Goal: Task Accomplishment & Management: Manage account settings

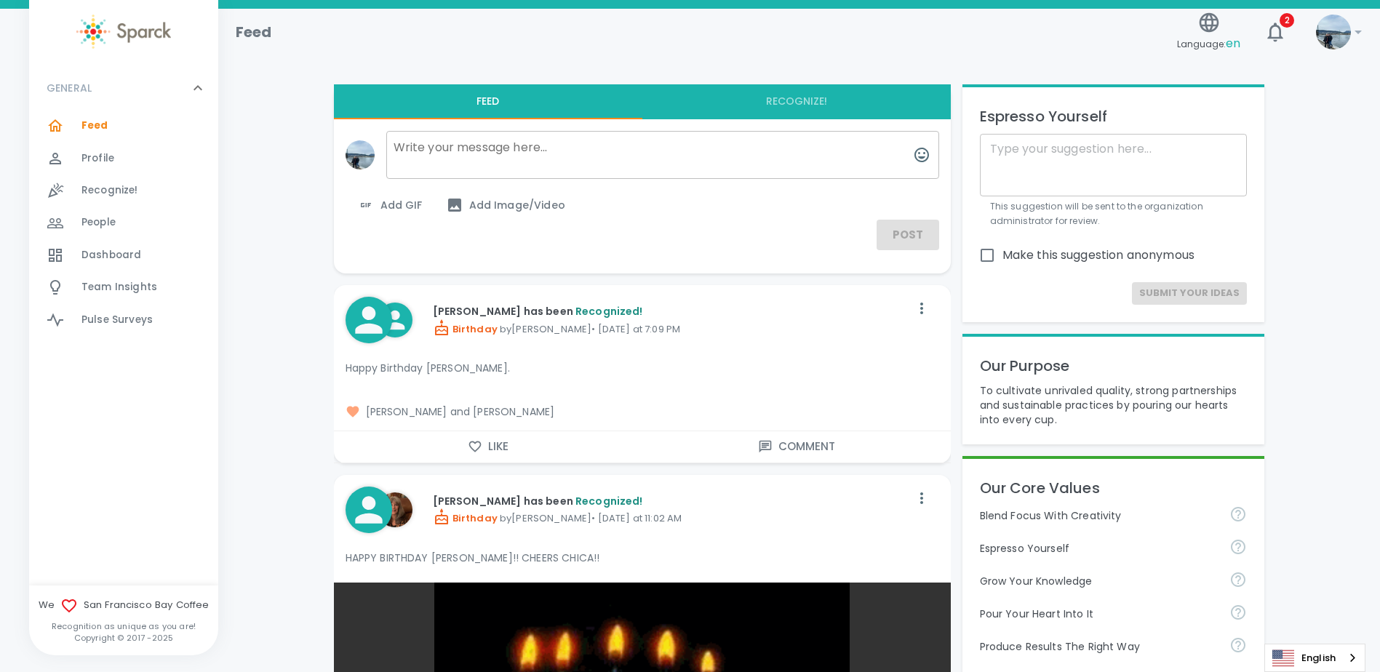
click at [79, 132] on div at bounding box center [64, 125] width 35 height 17
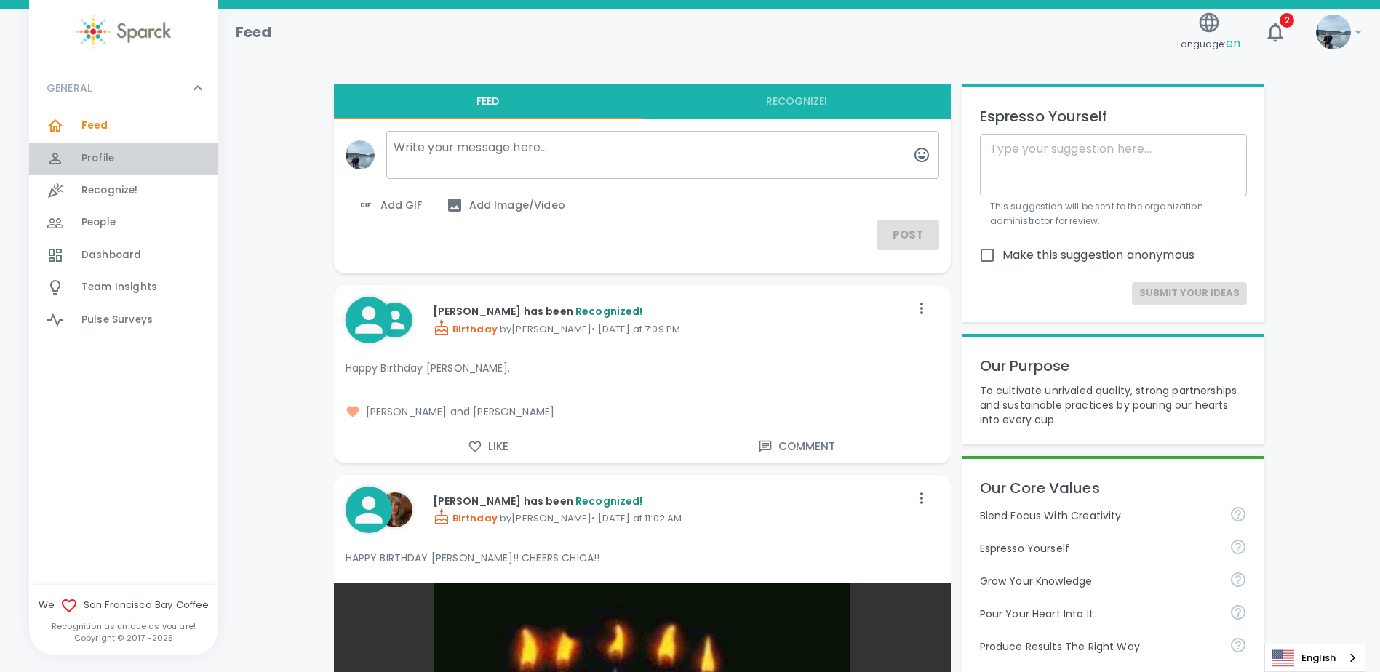
click at [100, 156] on span "Profile" at bounding box center [97, 158] width 33 height 15
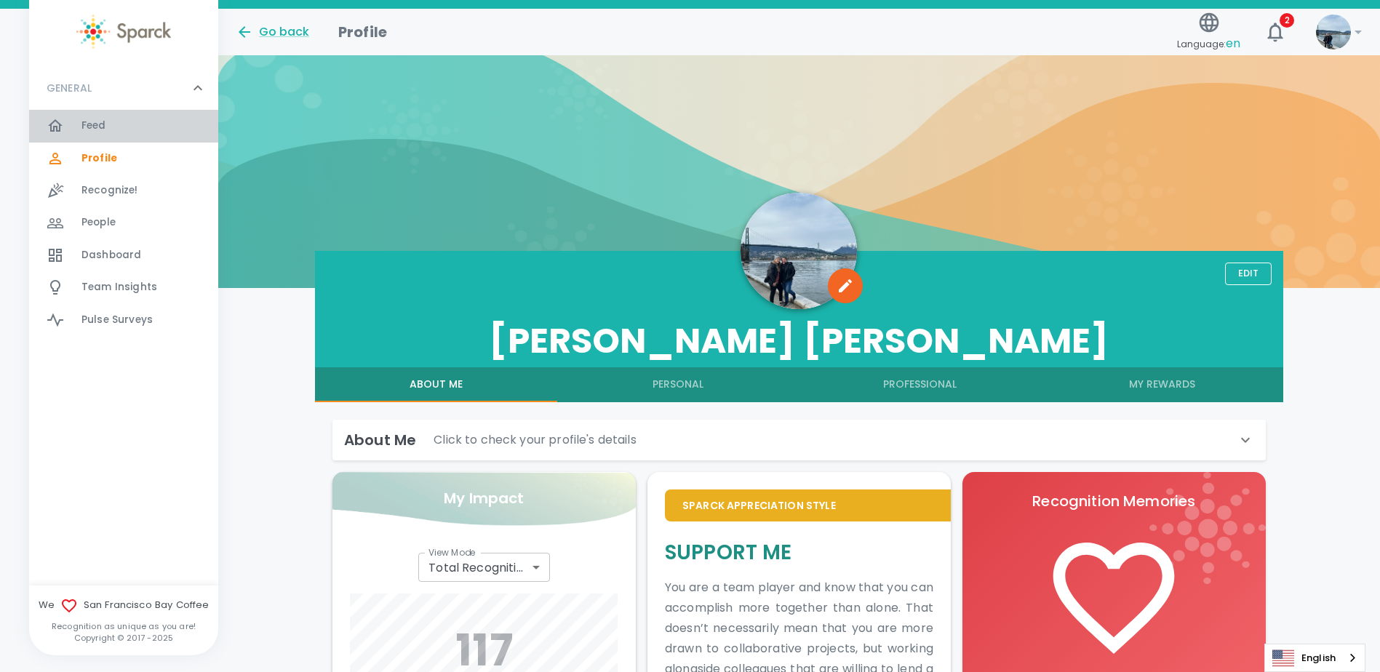
click at [98, 127] on span "Feed" at bounding box center [93, 126] width 25 height 15
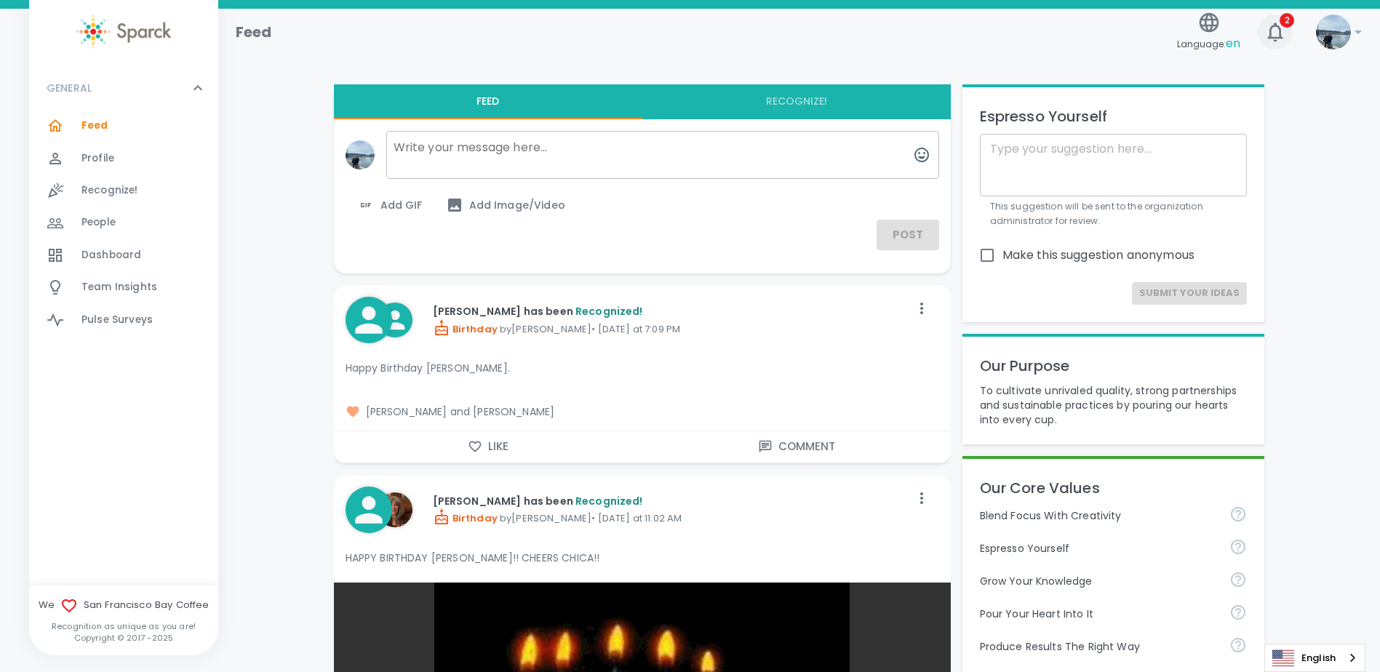
click at [1276, 16] on button "2" at bounding box center [1275, 32] width 35 height 35
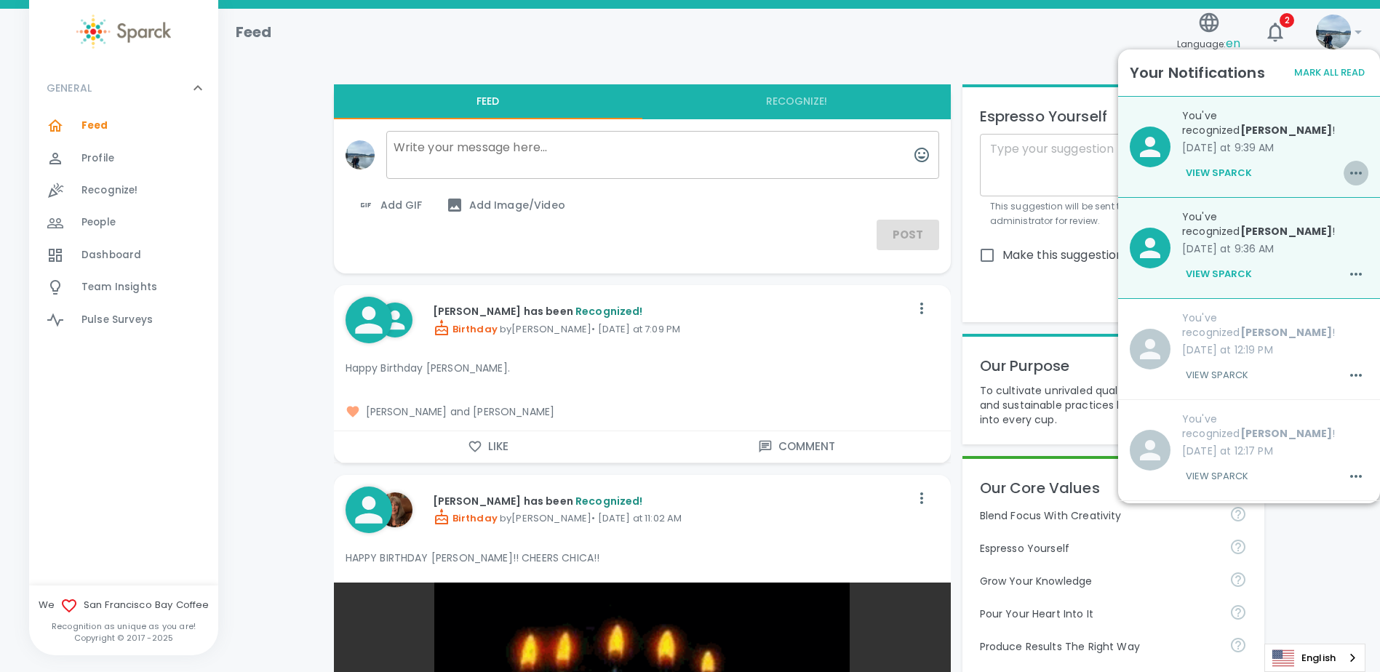
click at [1355, 179] on button "button" at bounding box center [1355, 173] width 25 height 25
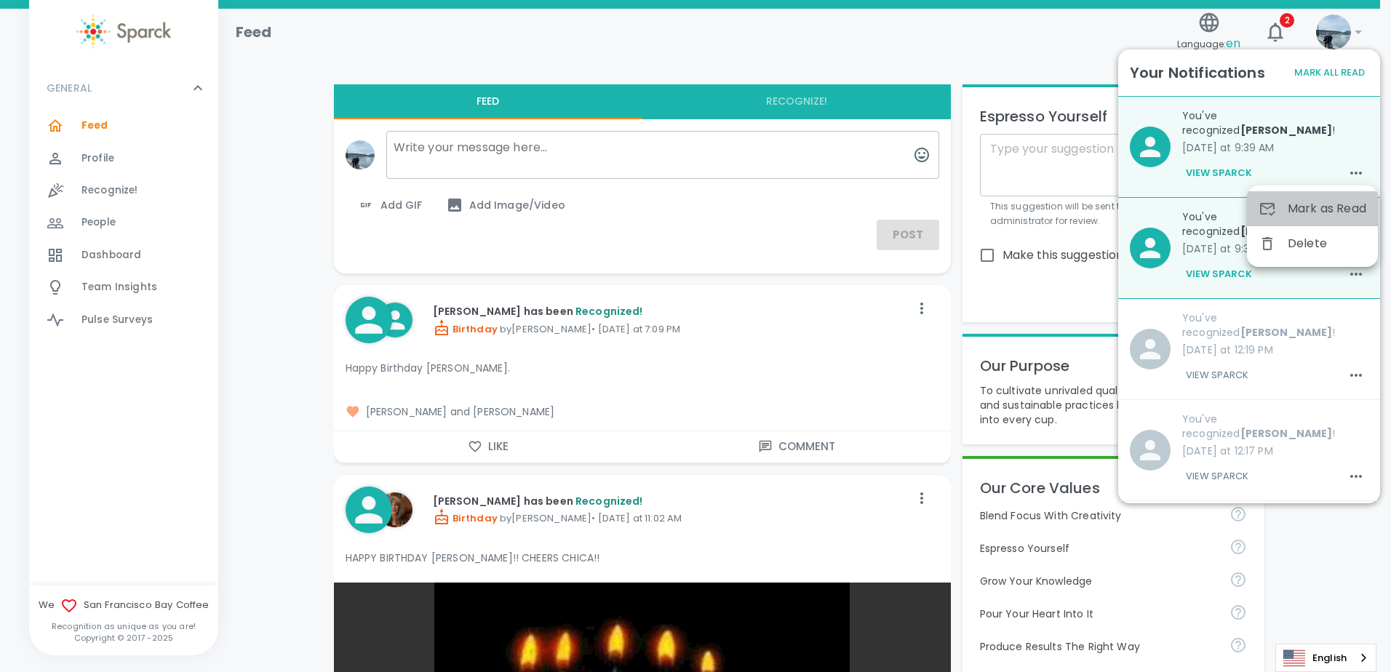
click at [1336, 200] on span "Mark as Read" at bounding box center [1326, 208] width 79 height 17
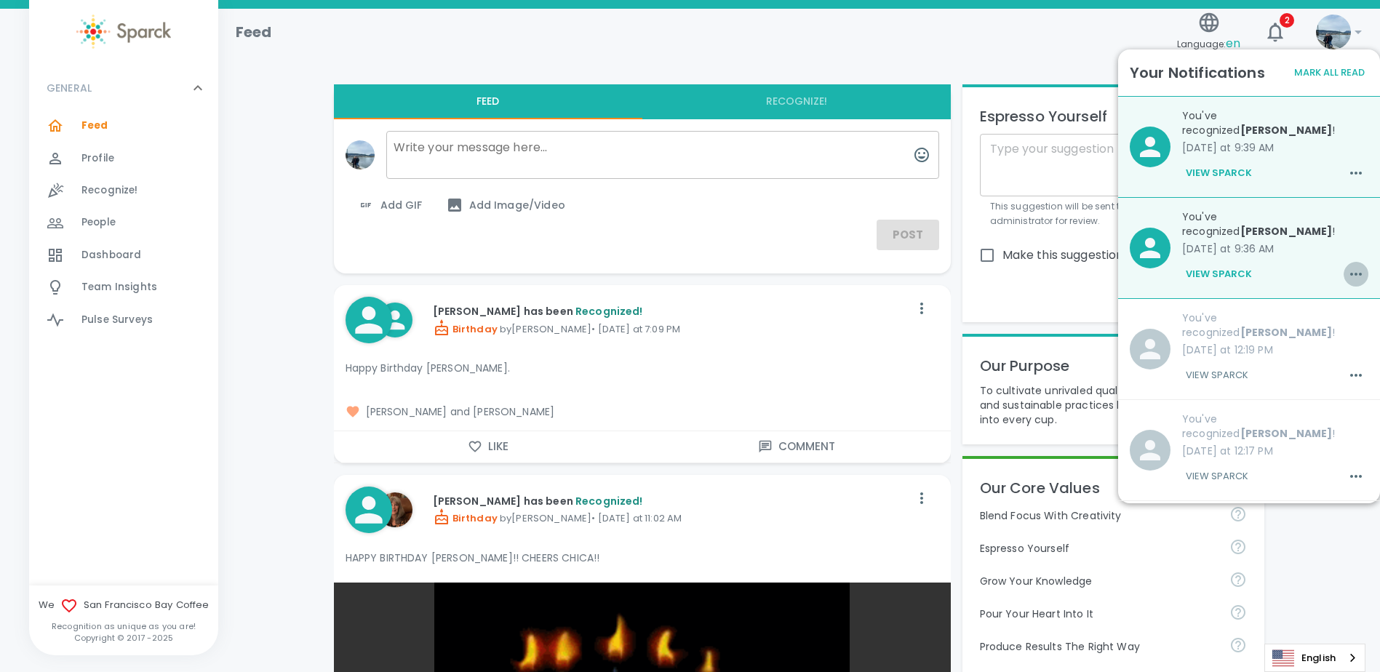
click at [1348, 265] on icon "button" at bounding box center [1355, 273] width 17 height 17
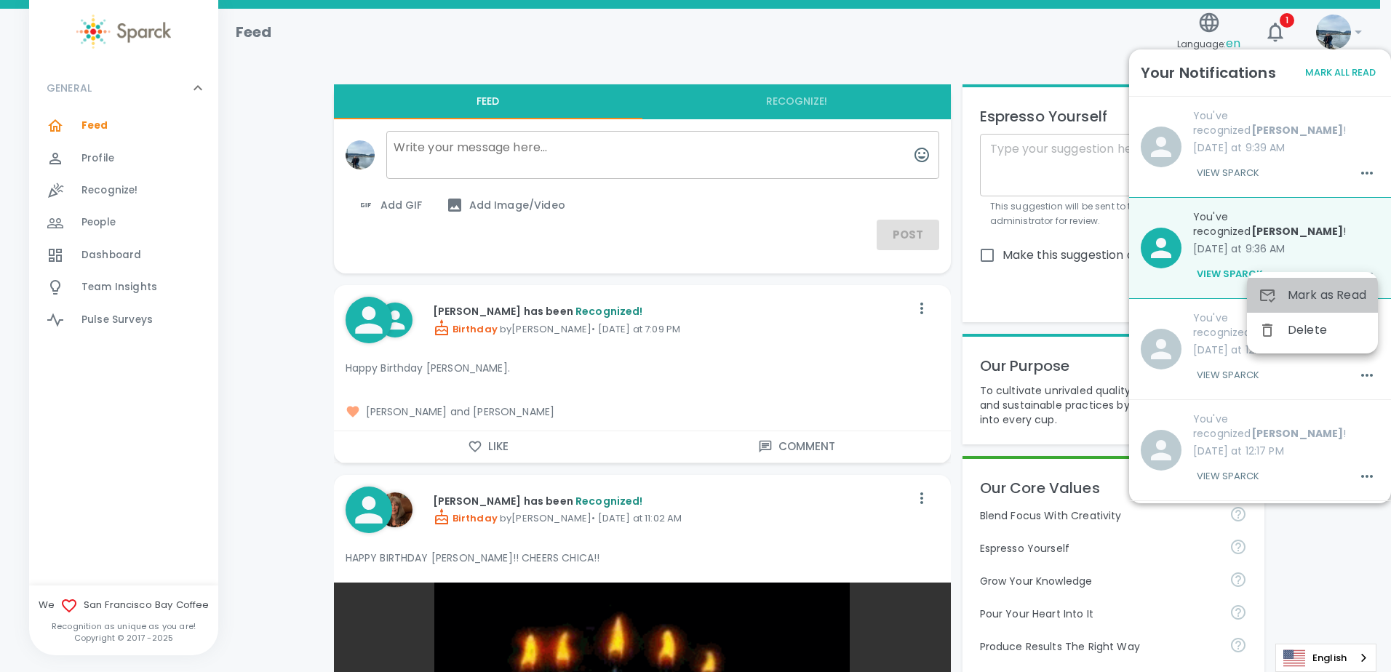
click at [1334, 292] on span "Mark as Read" at bounding box center [1326, 295] width 79 height 17
